Goal: Task Accomplishment & Management: Use online tool/utility

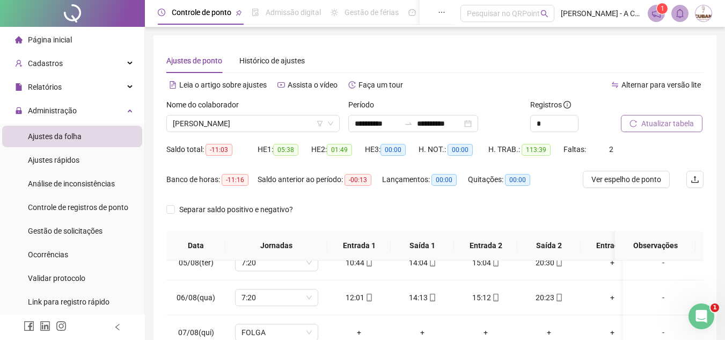
click at [689, 127] on span "Atualizar tabela" at bounding box center [667, 124] width 53 height 12
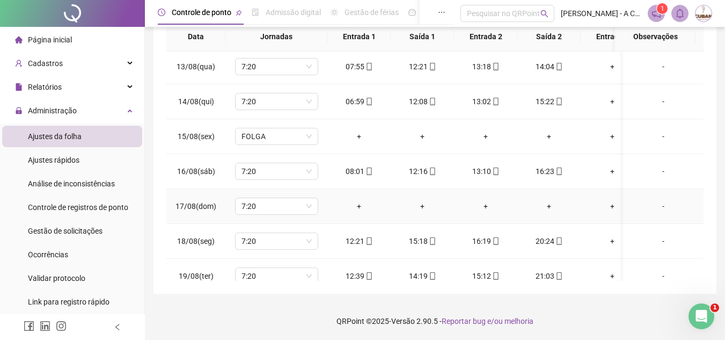
scroll to position [477, 0]
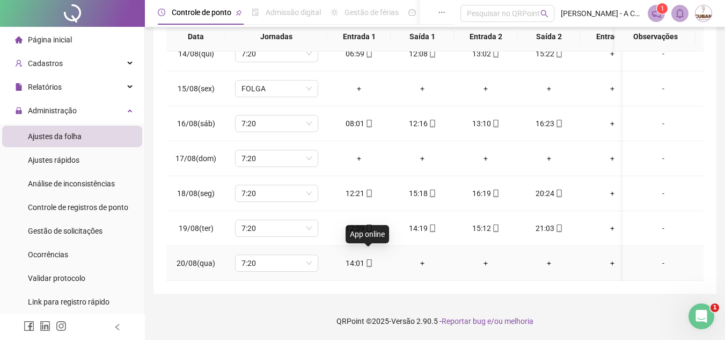
click at [368, 259] on icon "mobile" at bounding box center [370, 263] width 8 height 8
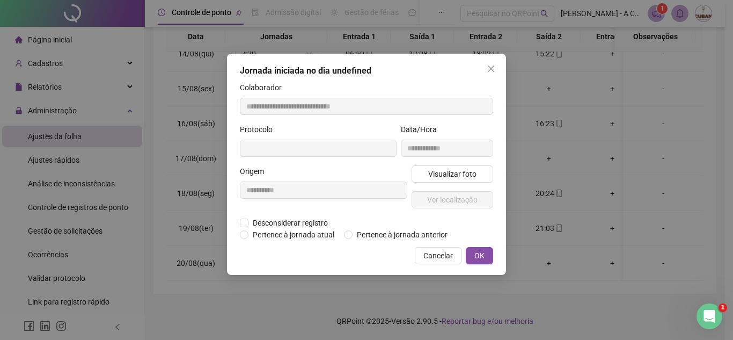
type input "**********"
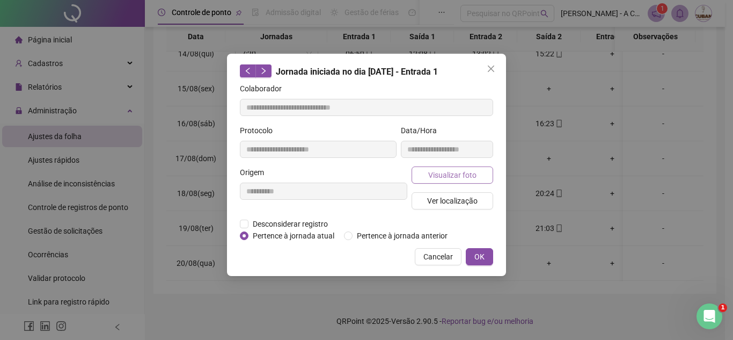
click at [434, 172] on span "Visualizar foto" at bounding box center [452, 175] width 48 height 12
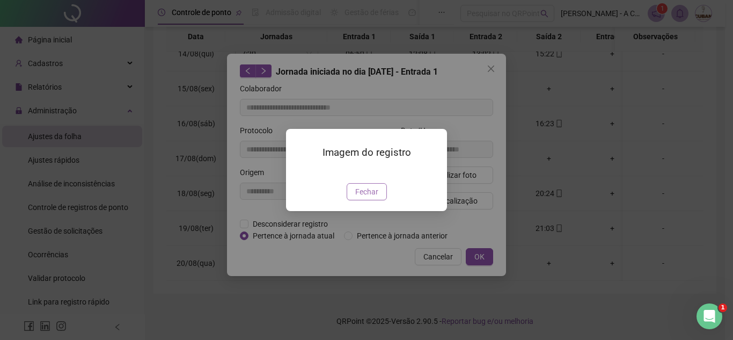
click at [367, 198] on span "Fechar" at bounding box center [366, 192] width 23 height 12
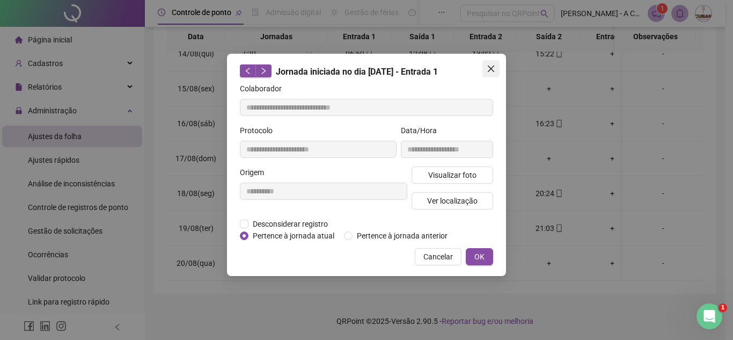
click at [486, 68] on span "Close" at bounding box center [491, 68] width 17 height 9
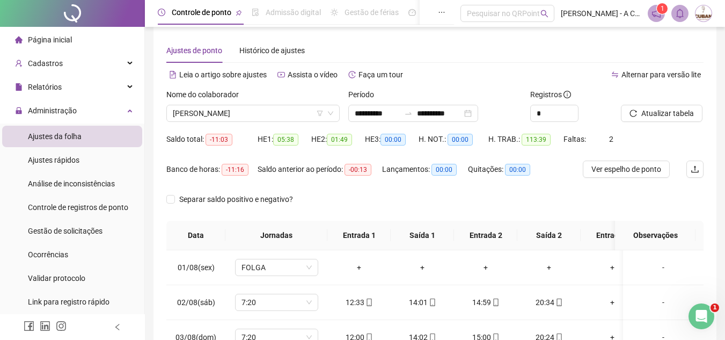
scroll to position [0, 0]
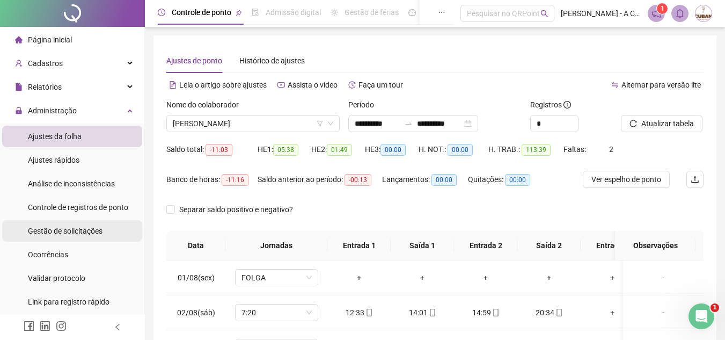
click at [96, 229] on span "Gestão de solicitações" at bounding box center [65, 231] width 75 height 9
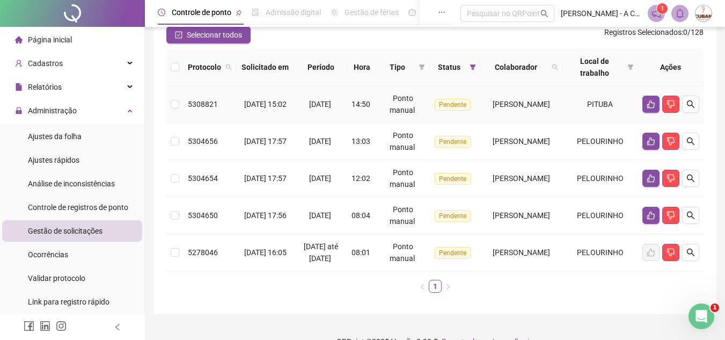
scroll to position [107, 0]
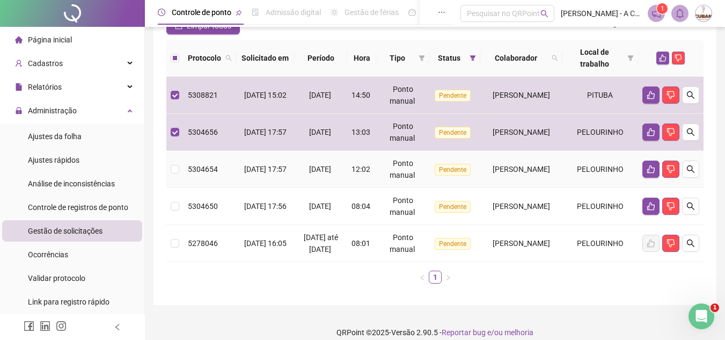
click at [179, 163] on td at bounding box center [174, 169] width 17 height 37
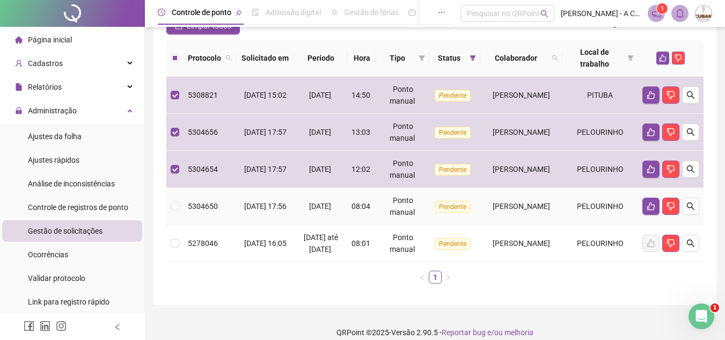
click at [182, 212] on td at bounding box center [174, 206] width 17 height 37
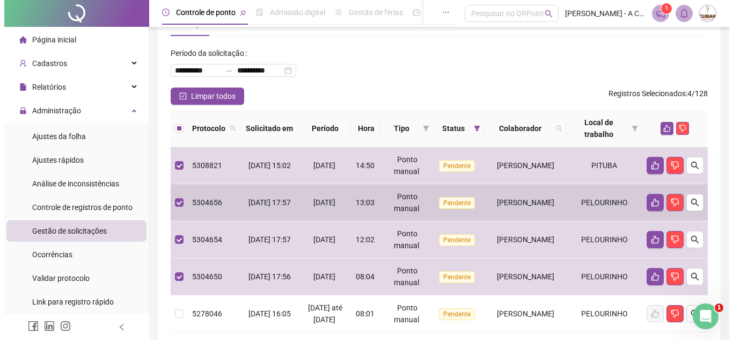
scroll to position [0, 0]
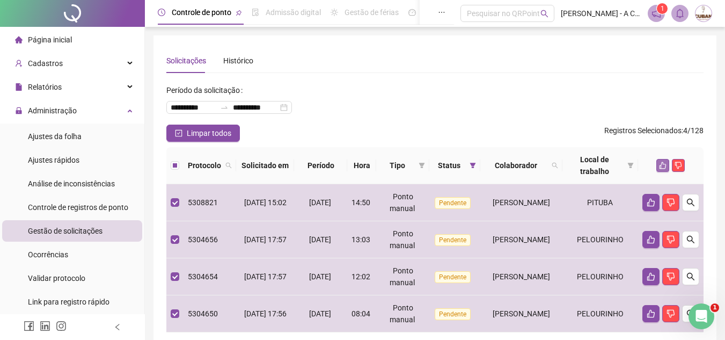
click at [661, 164] on icon "like" at bounding box center [663, 166] width 8 height 8
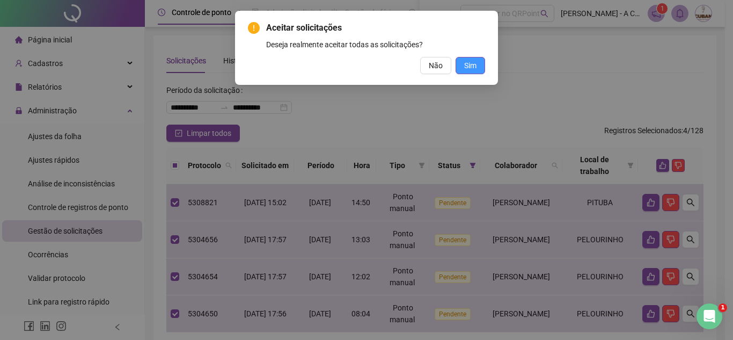
click at [468, 63] on span "Sim" at bounding box center [470, 66] width 12 height 12
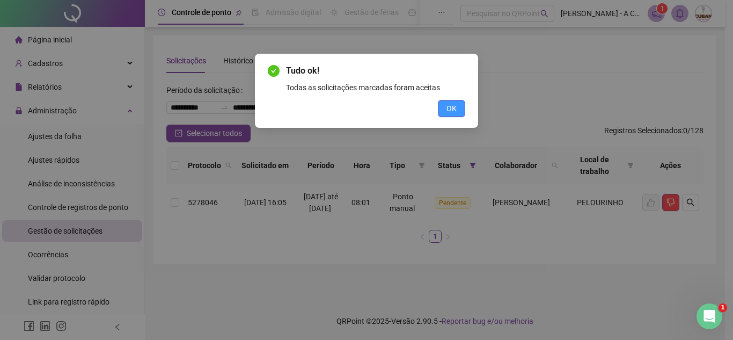
click at [452, 107] on span "OK" at bounding box center [452, 109] width 10 height 12
